Goal: Find specific page/section: Find specific page/section

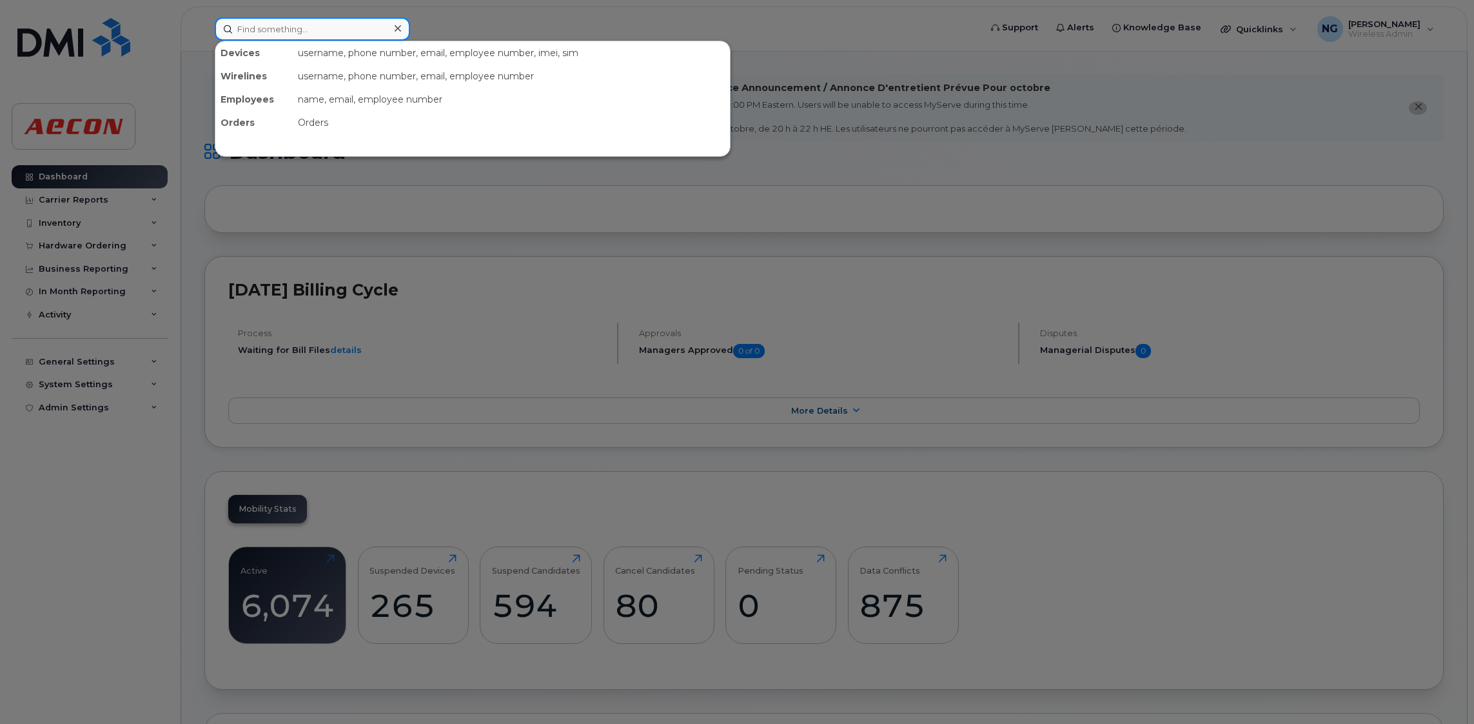
click at [279, 35] on input at bounding box center [312, 28] width 195 height 23
type input "4033542980"
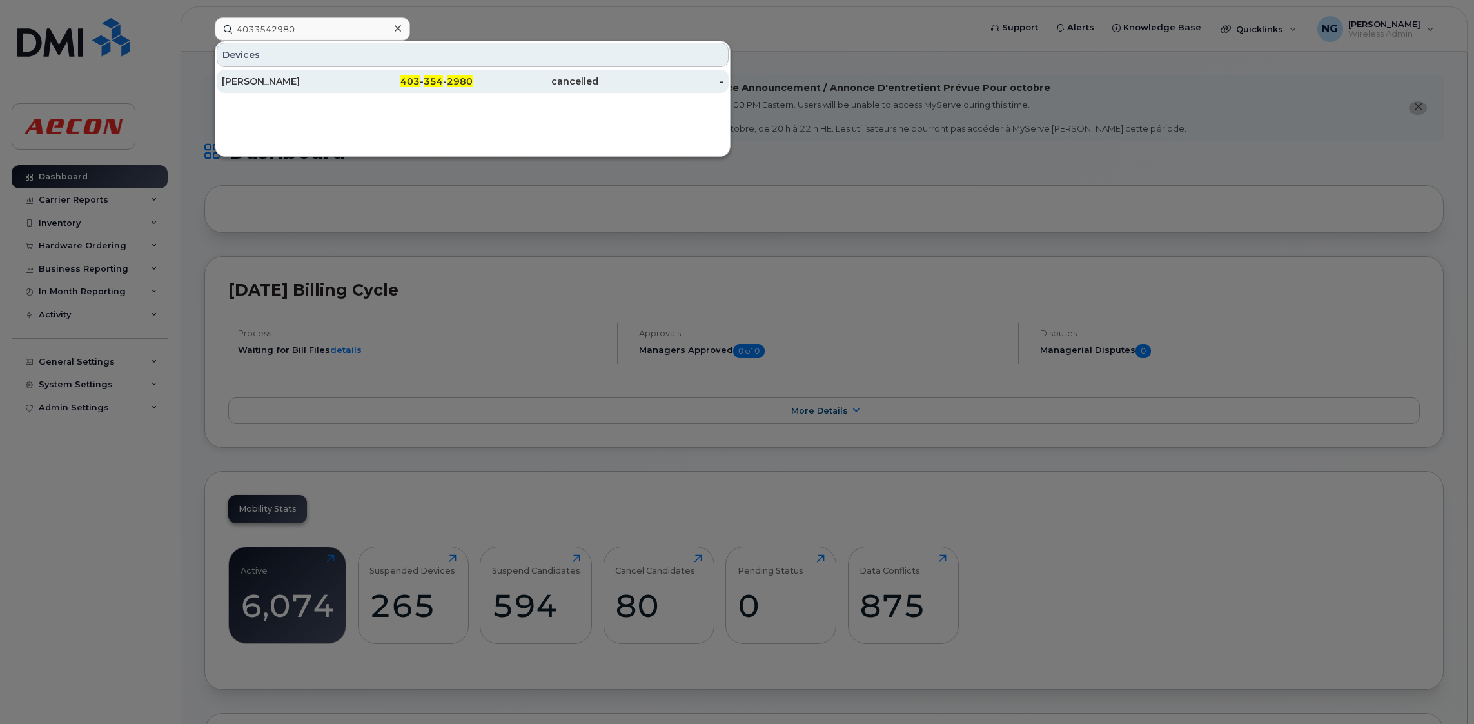
click at [460, 80] on span "2980" at bounding box center [460, 81] width 26 height 12
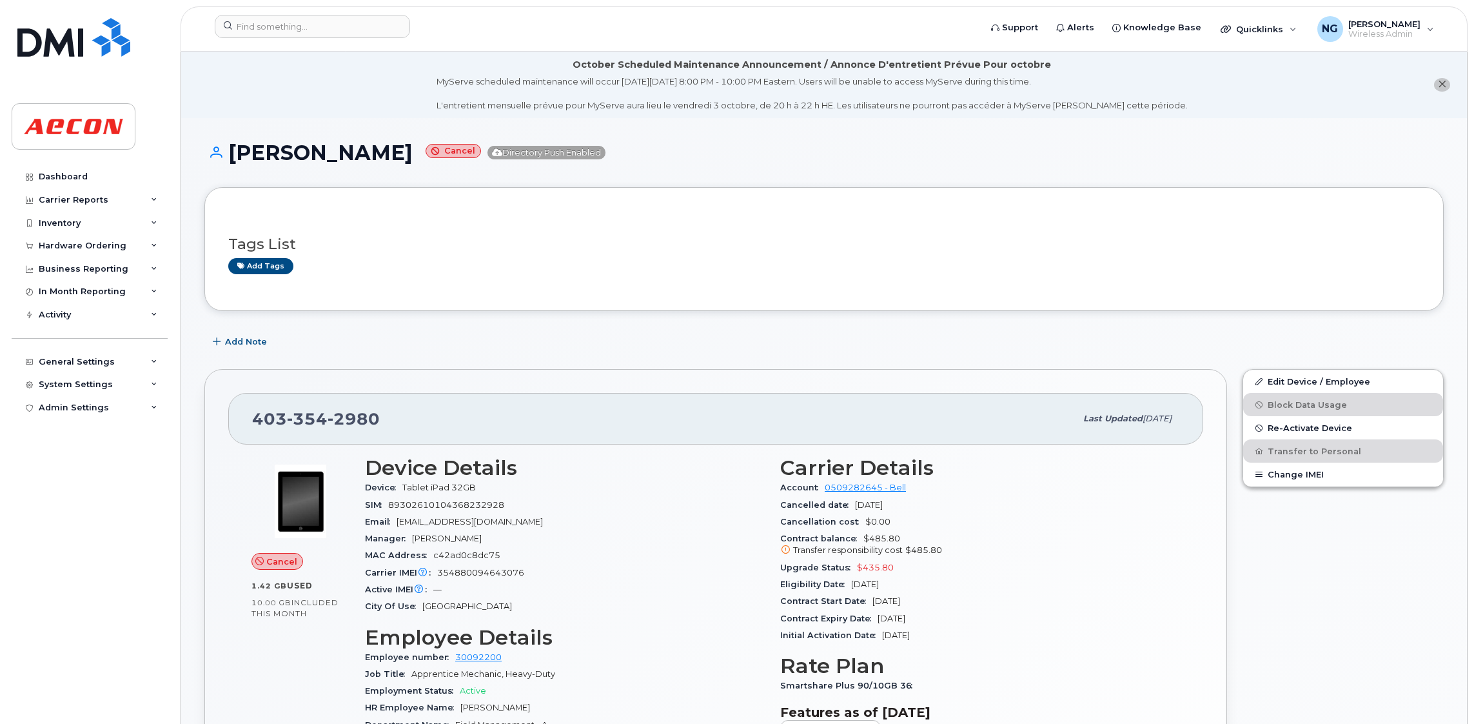
scroll to position [483, 0]
